Goal: Obtain resource: Obtain resource

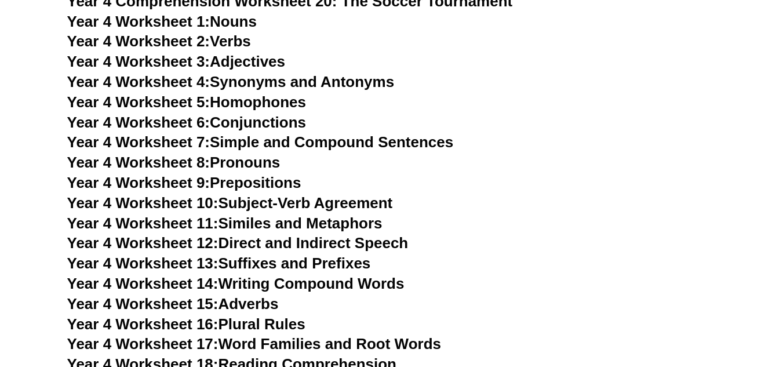
scroll to position [5211, 0]
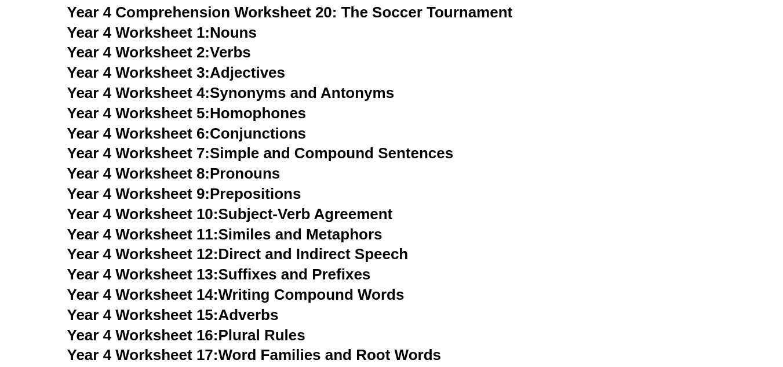
click at [249, 30] on link "Year 4 Worksheet 1: Nouns" at bounding box center [161, 32] width 189 height 17
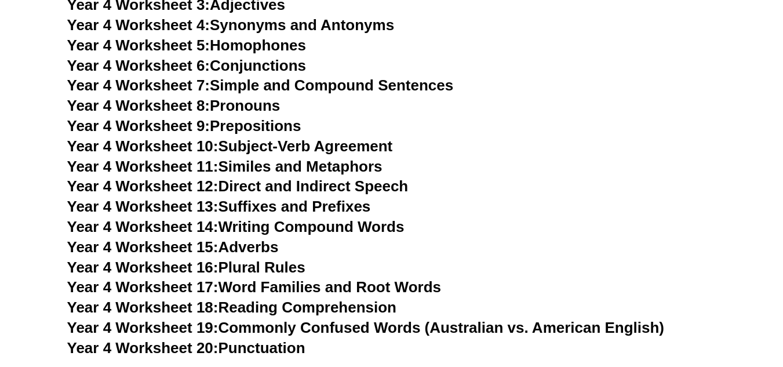
scroll to position [5281, 0]
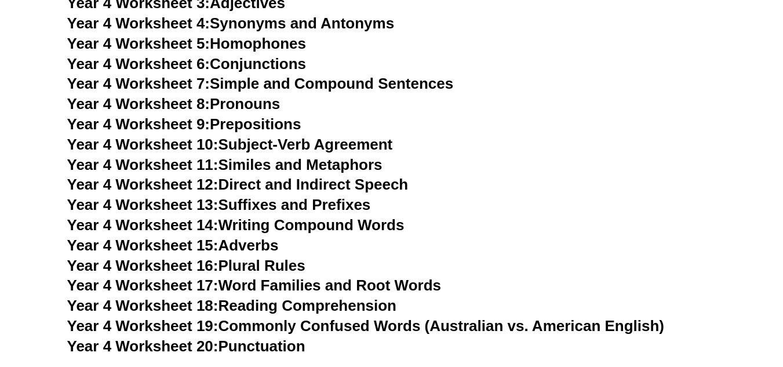
click at [338, 305] on link "Year 4 Worksheet 18: Reading Comprehension" at bounding box center [231, 305] width 329 height 17
click at [276, 345] on link "Year 4 Worksheet 20: Punctuation" at bounding box center [186, 345] width 238 height 17
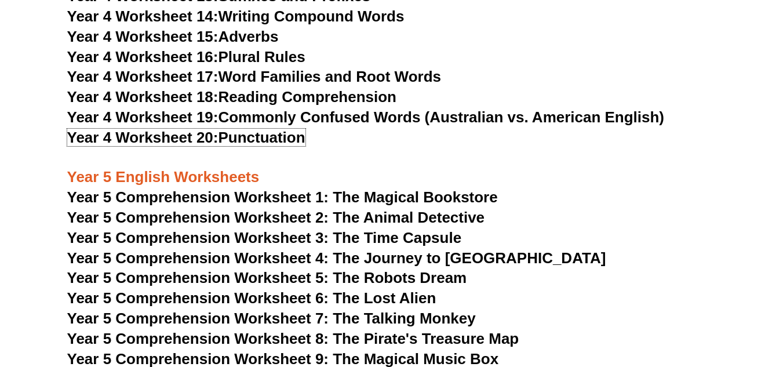
scroll to position [5466, 0]
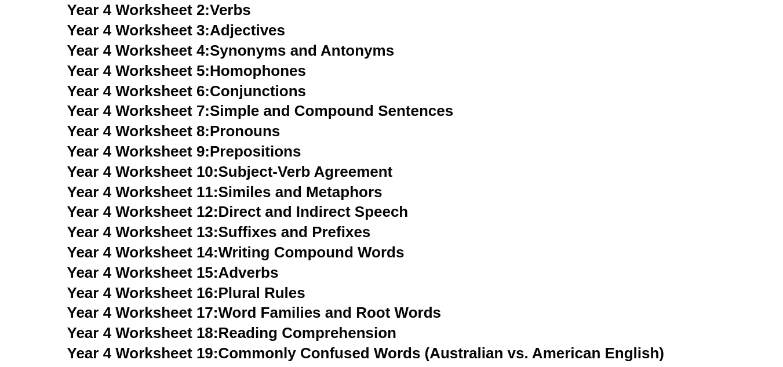
scroll to position [5188, 0]
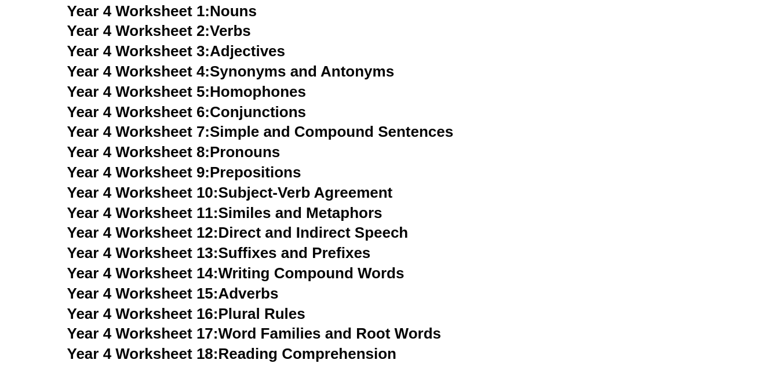
scroll to position [5235, 0]
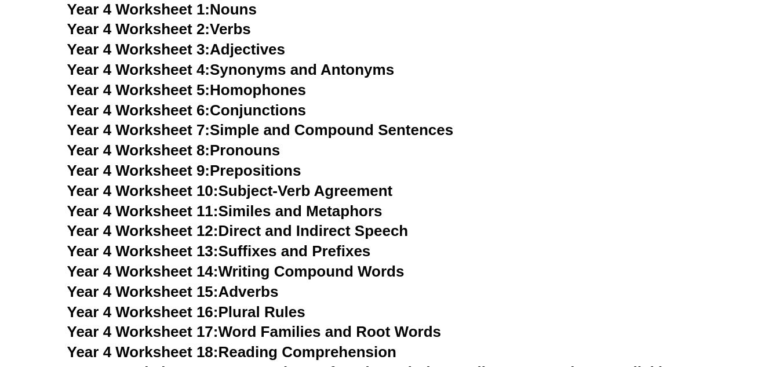
click at [416, 132] on link "Year 4 Worksheet 7: Simple and Compound Sentences" at bounding box center [260, 129] width 386 height 17
click at [258, 174] on link "Year 4 Worksheet 9: Prepositions" at bounding box center [184, 170] width 234 height 17
click at [253, 290] on link "Year 4 Worksheet 15: Adverbs" at bounding box center [172, 291] width 211 height 17
click at [355, 349] on link "Year 4 Worksheet 18: Reading Comprehension" at bounding box center [231, 351] width 329 height 17
